Goal: Complete application form: Complete application form

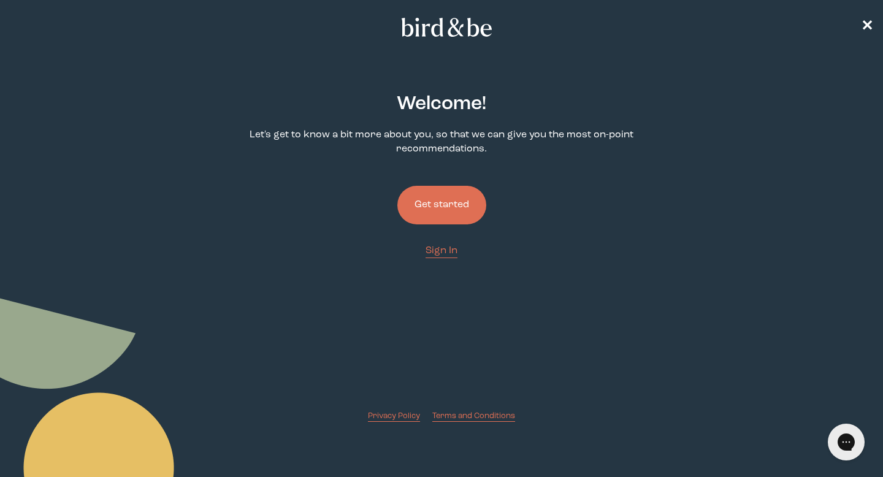
click at [455, 207] on button "Get started" at bounding box center [441, 205] width 89 height 39
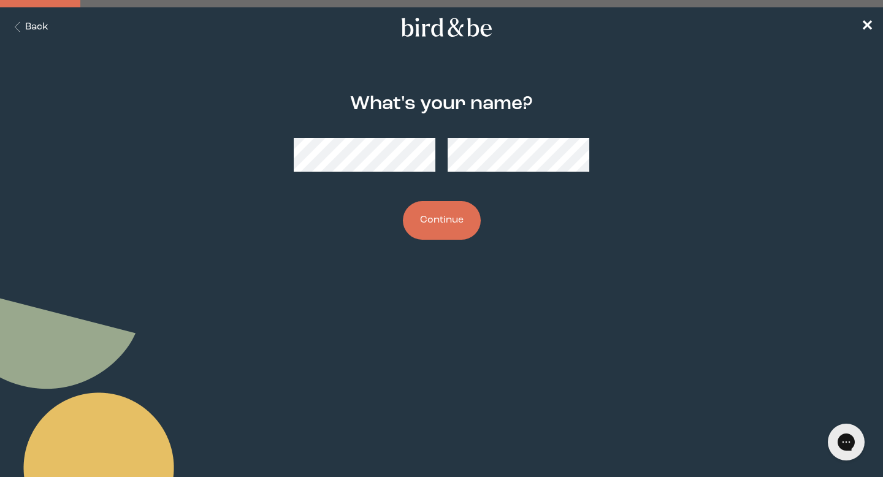
click at [443, 226] on button "Continue" at bounding box center [442, 220] width 78 height 39
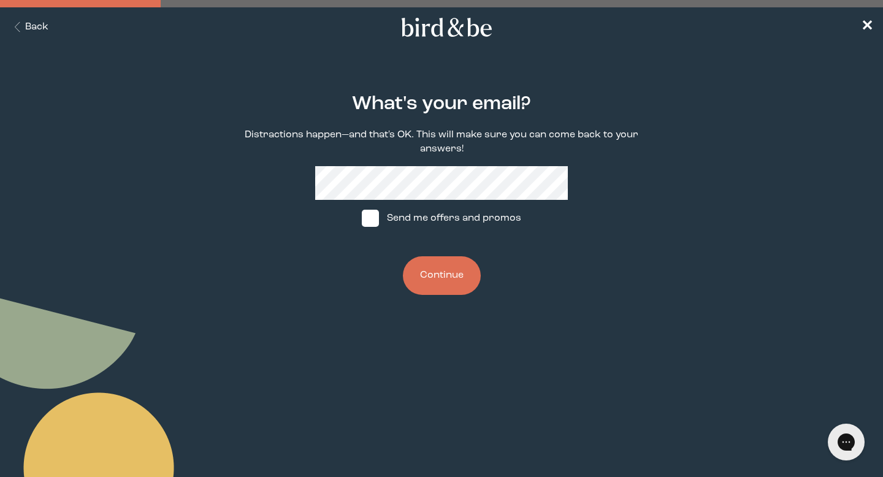
click at [429, 268] on button "Continue" at bounding box center [442, 275] width 78 height 39
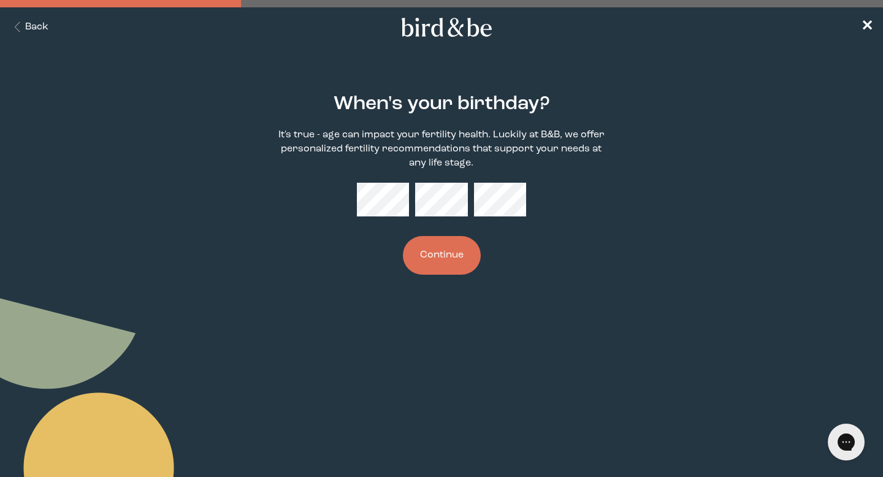
click at [431, 258] on button "Continue" at bounding box center [442, 255] width 78 height 39
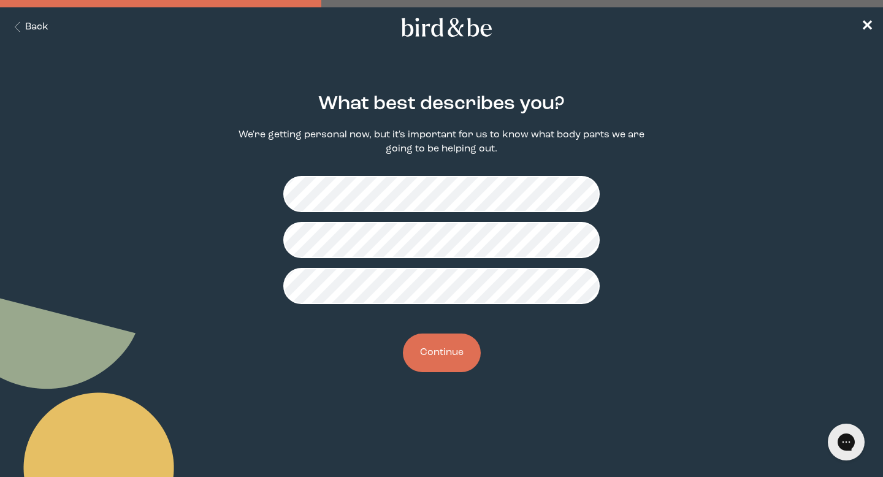
click at [454, 358] on button "Continue" at bounding box center [442, 352] width 78 height 39
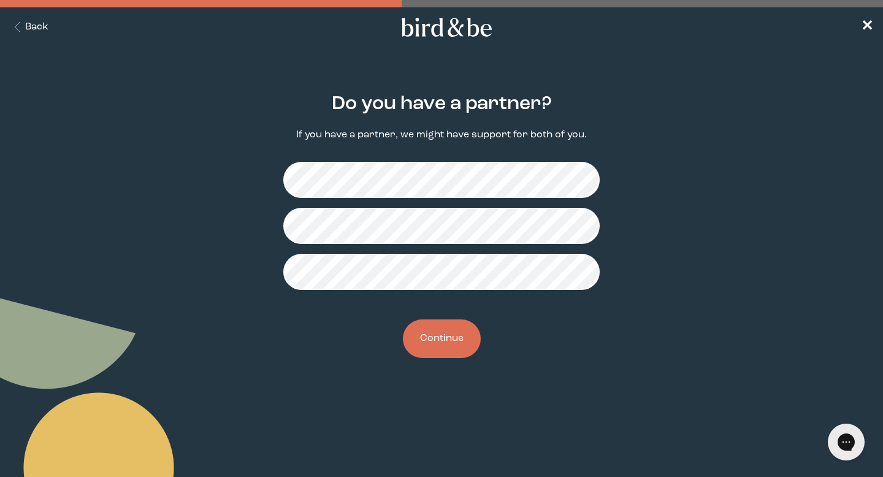
click at [452, 352] on button "Continue" at bounding box center [442, 338] width 78 height 39
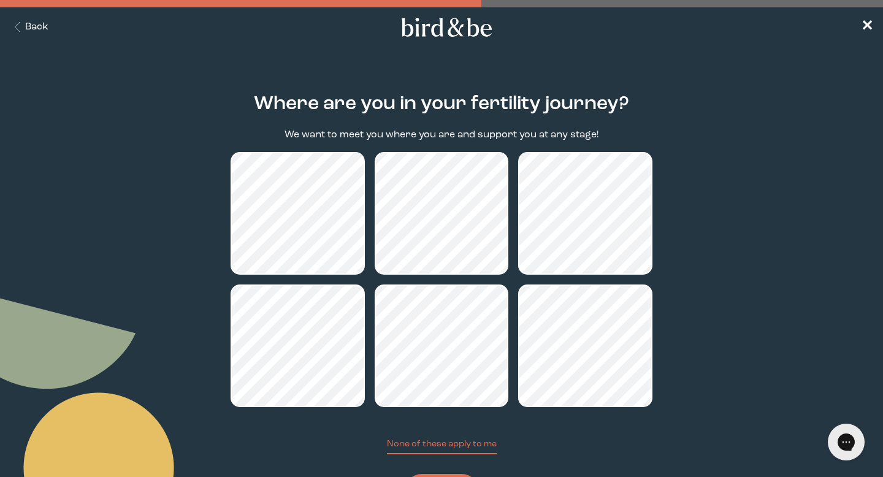
scroll to position [66, 0]
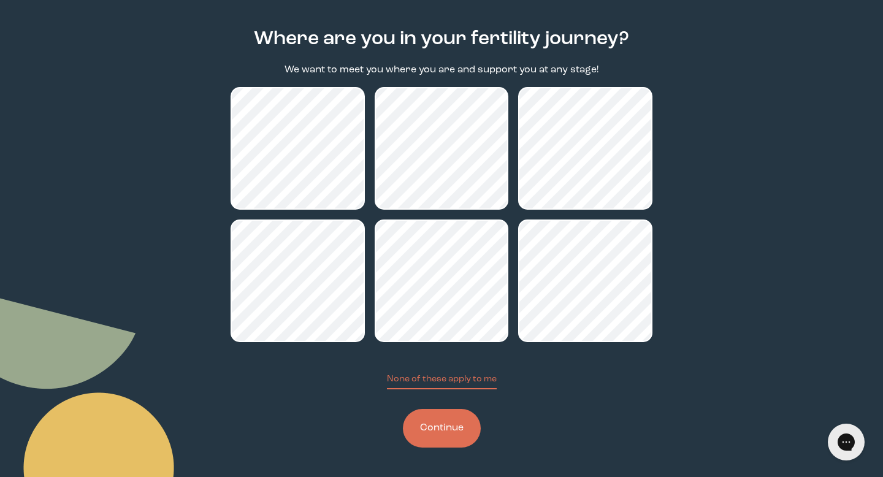
click at [443, 447] on div "Where are you in your fertility journey? We want to meet you where you are and …" at bounding box center [441, 238] width 422 height 458
click at [439, 425] on button "Continue" at bounding box center [442, 428] width 78 height 39
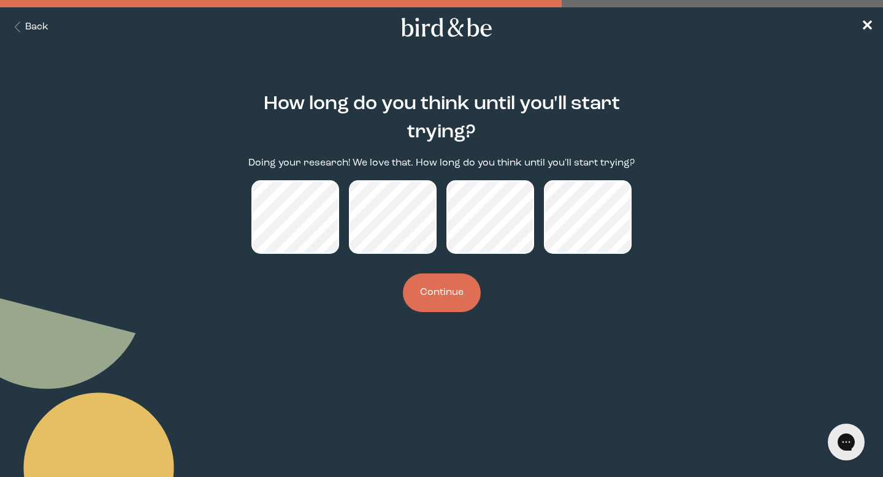
click at [461, 306] on button "Continue" at bounding box center [442, 292] width 78 height 39
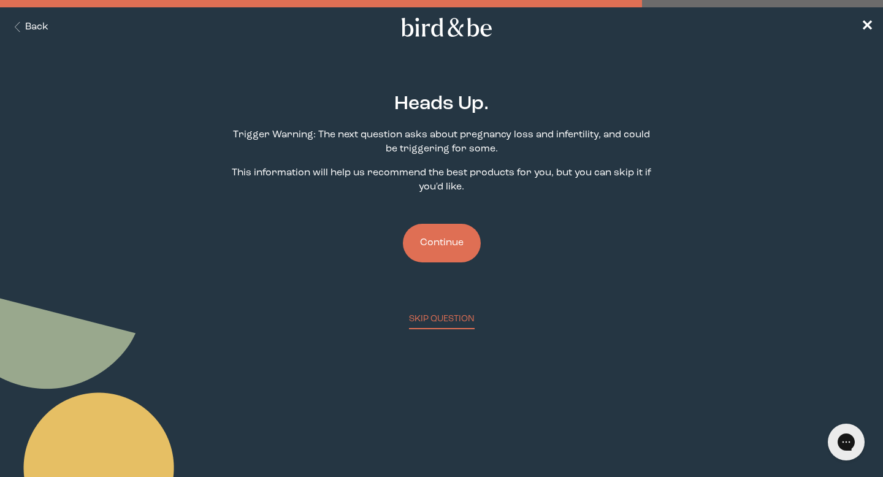
click at [440, 246] on button "Continue" at bounding box center [442, 243] width 78 height 39
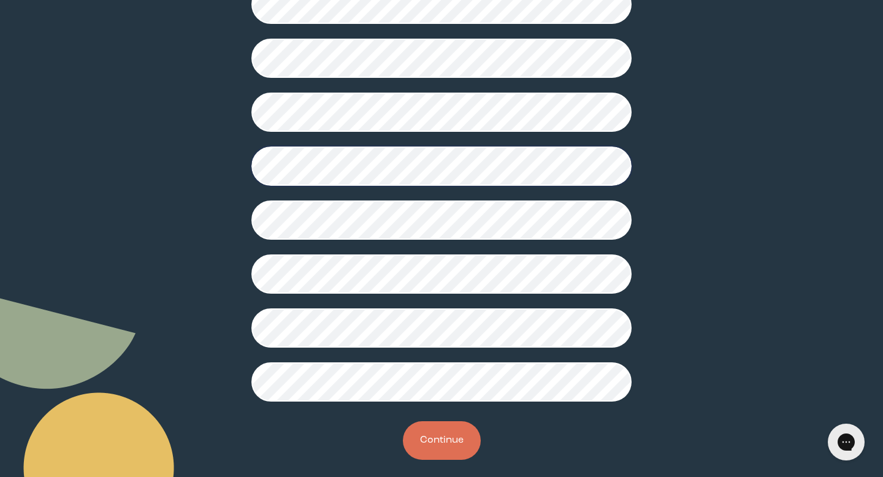
scroll to position [290, 0]
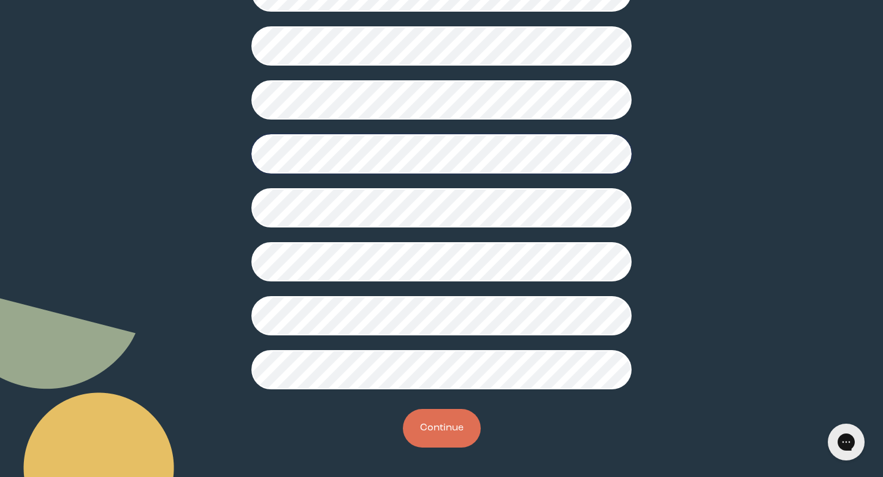
click at [428, 425] on button "Continue" at bounding box center [442, 428] width 78 height 39
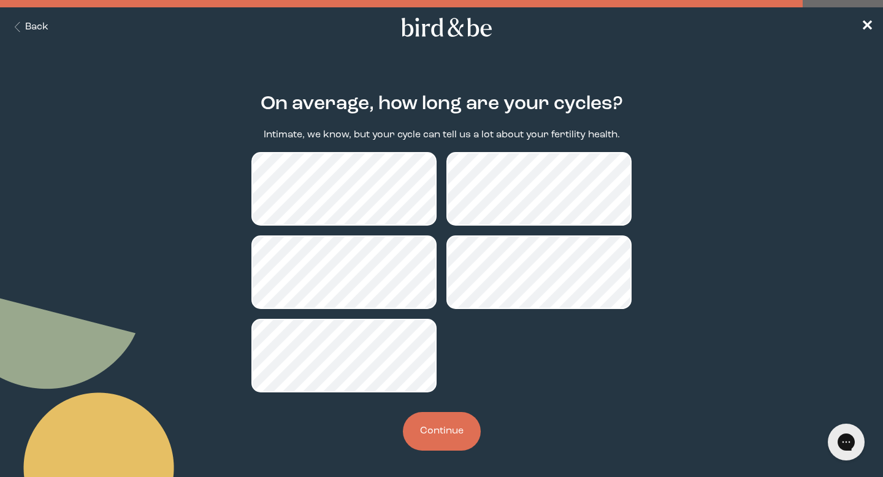
click at [422, 423] on button "Continue" at bounding box center [442, 431] width 78 height 39
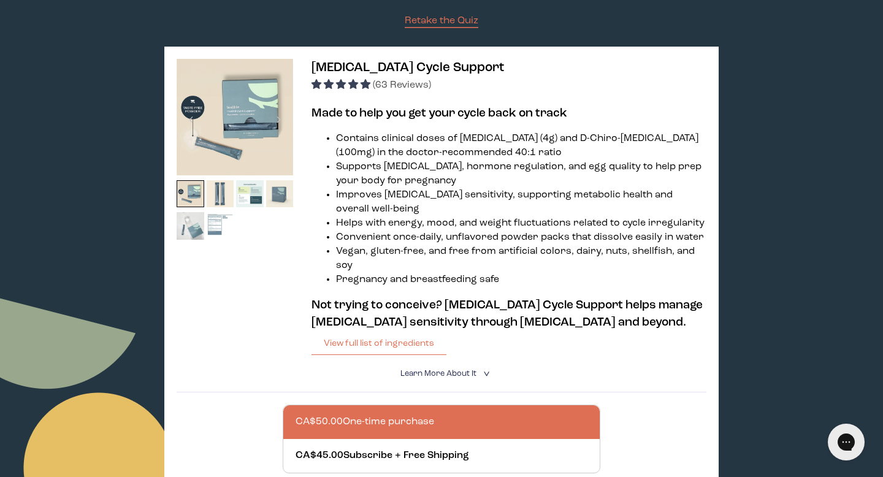
scroll to position [168, 0]
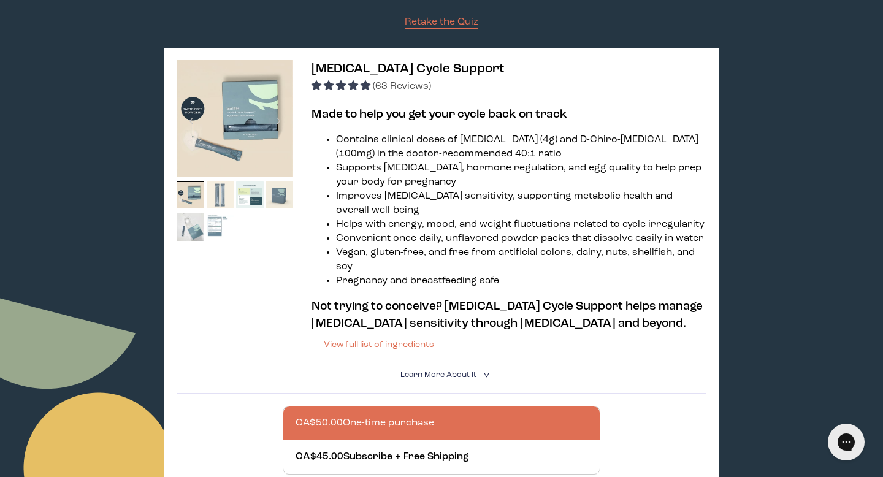
click at [215, 190] on img at bounding box center [221, 195] width 28 height 28
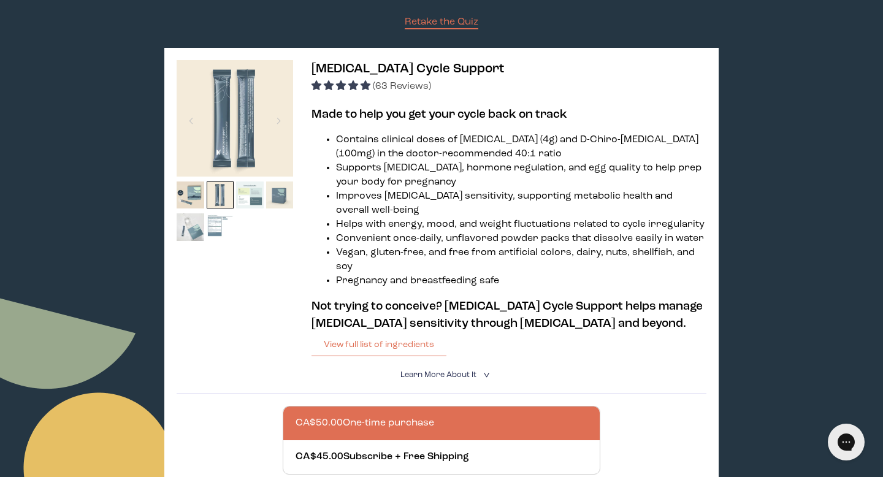
click at [252, 192] on img at bounding box center [250, 195] width 28 height 28
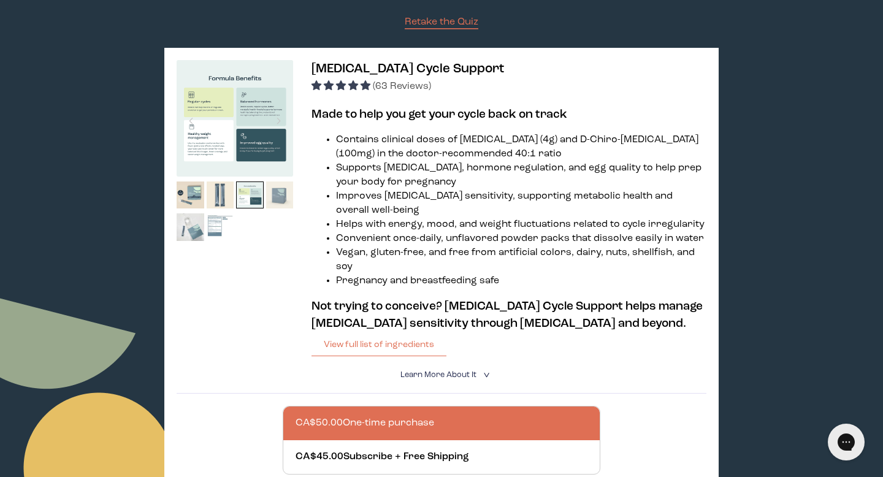
click at [281, 192] on img at bounding box center [280, 195] width 28 height 28
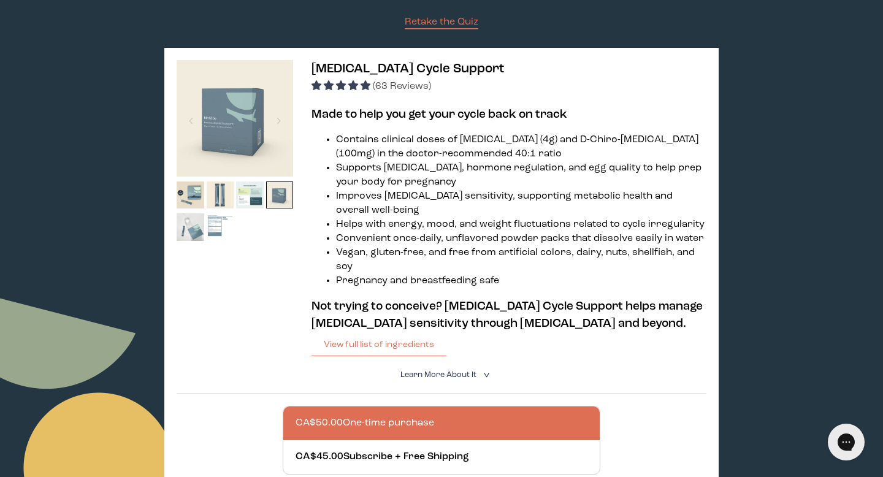
scroll to position [0, 0]
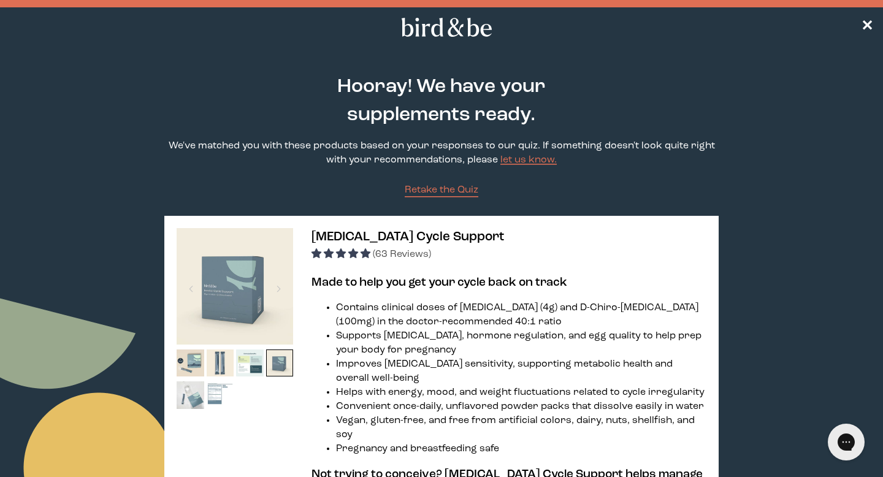
click at [857, 19] on nav "✕" at bounding box center [441, 26] width 883 height 39
click at [868, 22] on span "✕" at bounding box center [867, 27] width 12 height 15
